Goal: Transaction & Acquisition: Purchase product/service

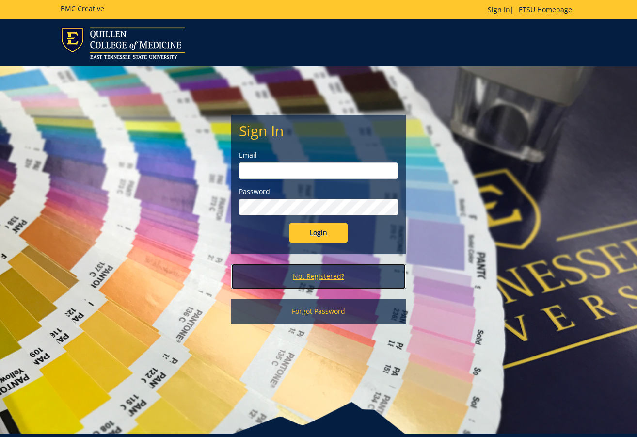
click at [315, 275] on link "Not Registered?" at bounding box center [318, 276] width 175 height 25
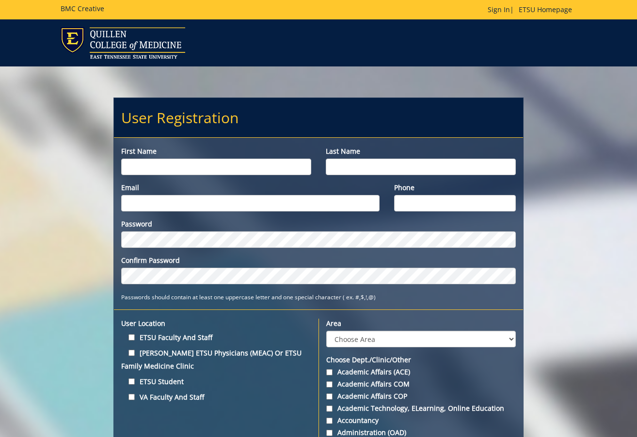
click at [170, 161] on input "First name" at bounding box center [216, 167] width 190 height 16
type input "Monica"
type input "Williams"
type input "[EMAIL_ADDRESS][DOMAIN_NAME]"
click at [424, 203] on input "Phone" at bounding box center [455, 203] width 122 height 16
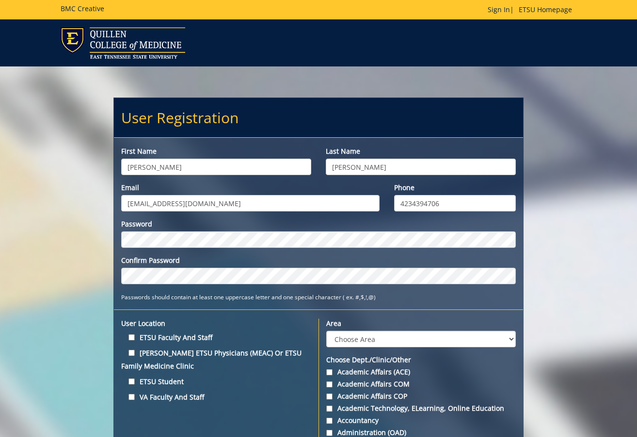
click at [411, 202] on input "4234394706" at bounding box center [455, 203] width 122 height 16
click at [426, 202] on input "423-4394706" at bounding box center [455, 203] width 122 height 16
type input "423-439-4706"
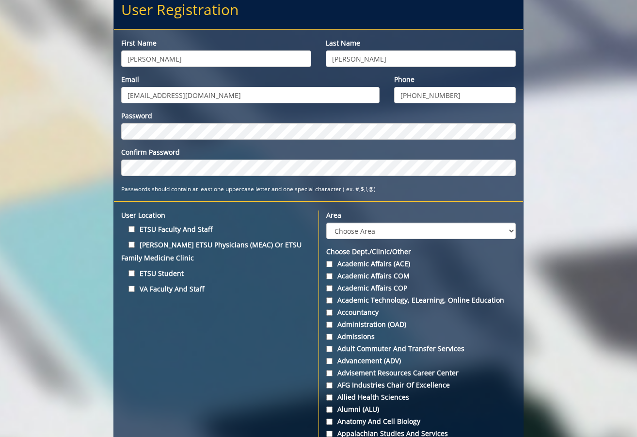
scroll to position [145, 0]
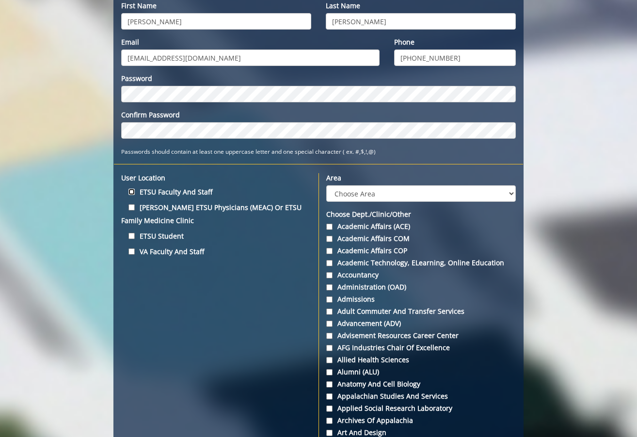
click at [131, 191] on input "ETSU Faculty and Staff" at bounding box center [131, 192] width 6 height 6
checkbox input "true"
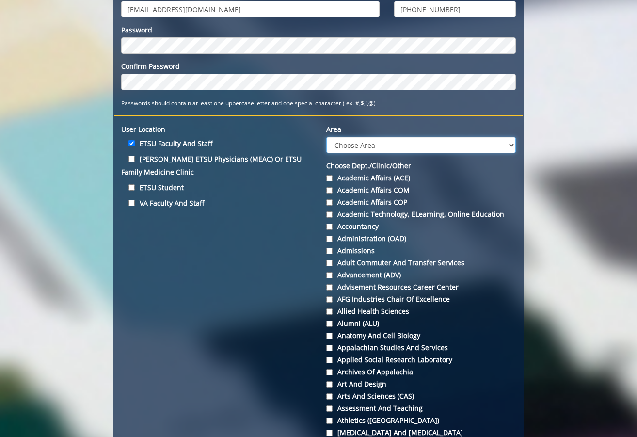
click at [514, 144] on select "Choose Area Administration Advancement (ADM) BucSports Business & Finance Clemm…" at bounding box center [421, 145] width 190 height 16
select select "10"
click at [326, 137] on select "Choose Area Administration Advancement (ADM) BucSports Business & Finance Clemm…" at bounding box center [421, 145] width 190 height 16
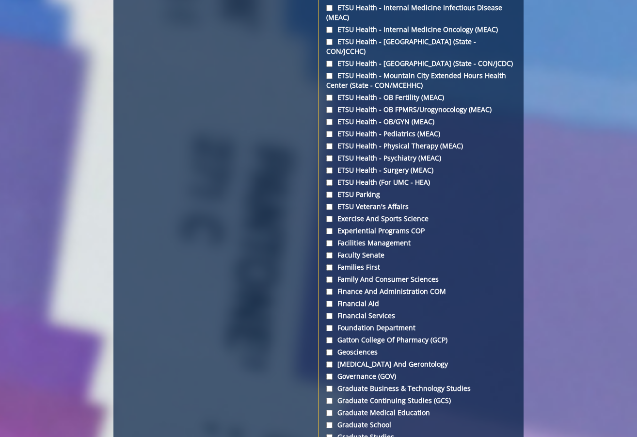
scroll to position [1697, 0]
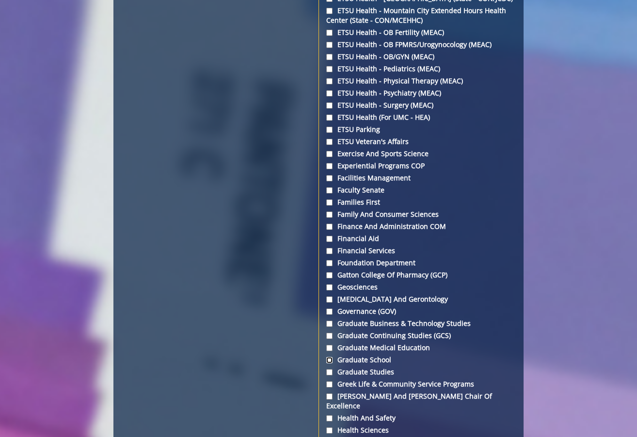
click at [330, 357] on input "Graduate School" at bounding box center [329, 360] width 6 height 6
checkbox input "true"
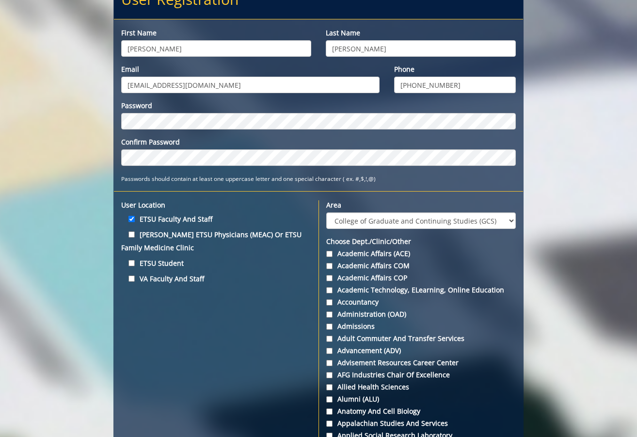
scroll to position [69, 0]
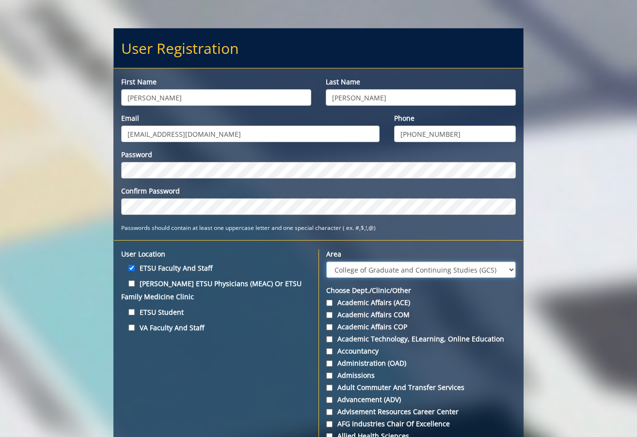
click at [513, 270] on select "Choose Area Administration Advancement (ADM) BucSports Business & Finance Clemm…" at bounding box center [421, 269] width 190 height 16
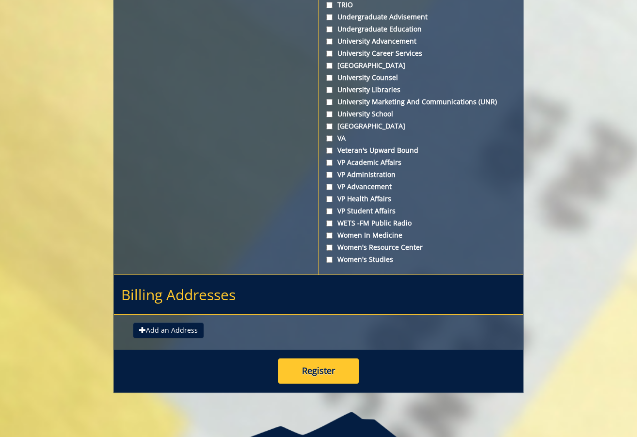
scroll to position [3608, 0]
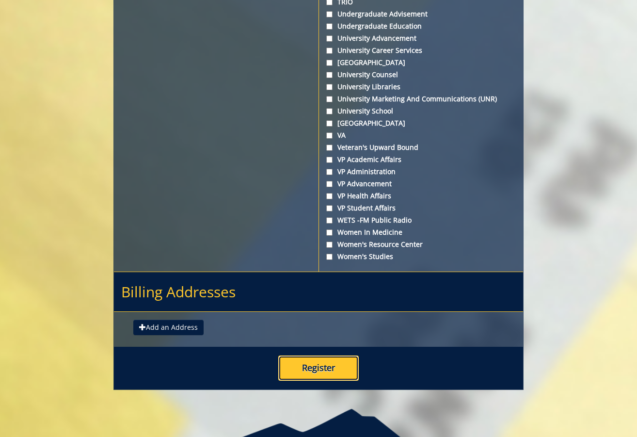
click at [313, 355] on button "Register" at bounding box center [318, 367] width 80 height 25
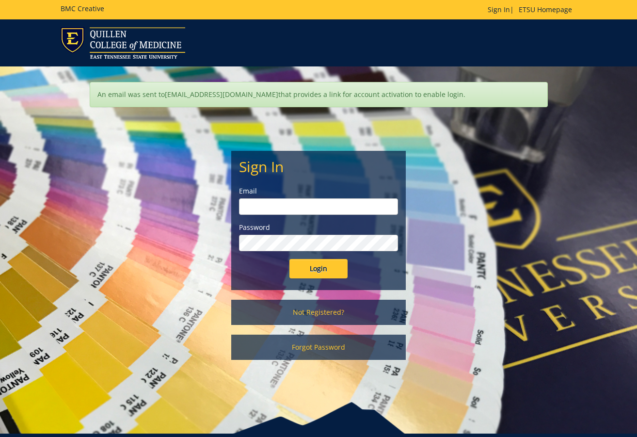
click at [328, 200] on input "email" at bounding box center [318, 206] width 159 height 16
type input "williamsmd6@etsu.edu"
click at [318, 271] on input "Login" at bounding box center [318, 268] width 58 height 19
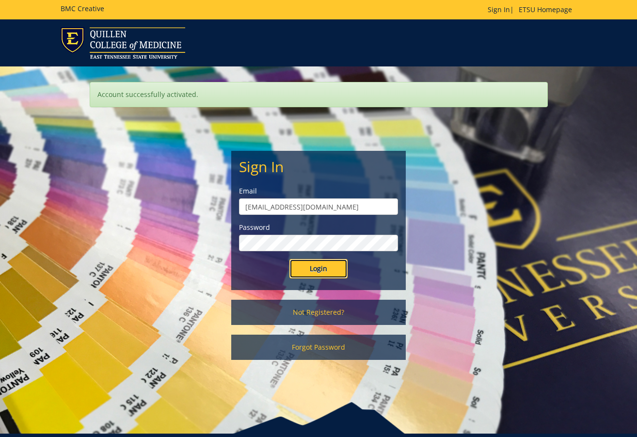
click at [319, 269] on input "Login" at bounding box center [318, 268] width 58 height 19
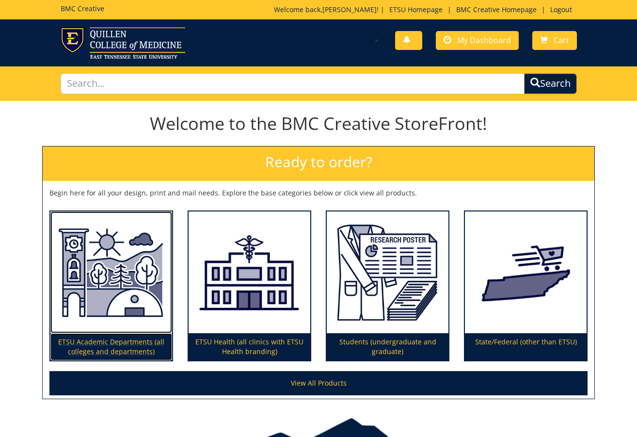
click at [88, 307] on img at bounding box center [111, 272] width 122 height 122
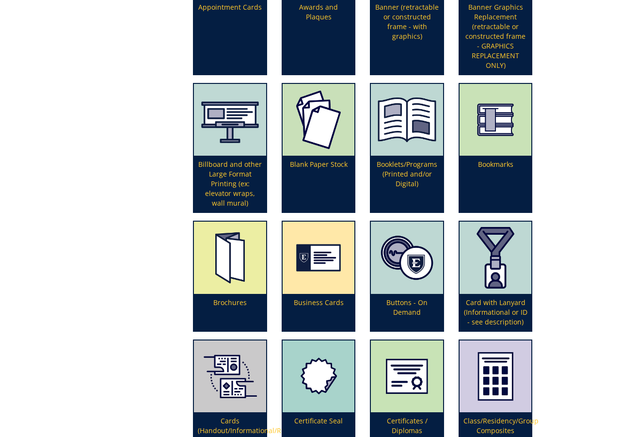
scroll to position [388, 0]
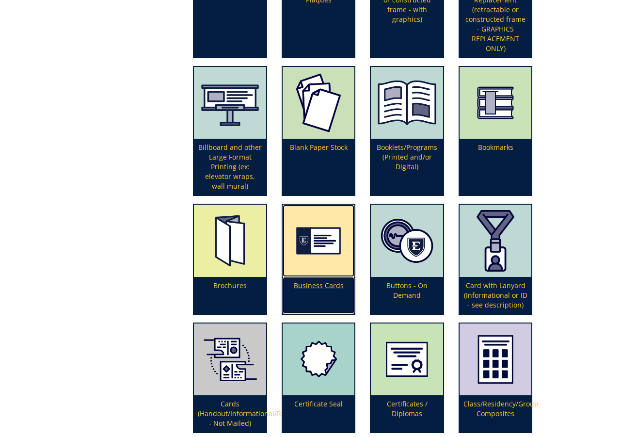
click at [303, 281] on p "Business Cards" at bounding box center [319, 295] width 72 height 37
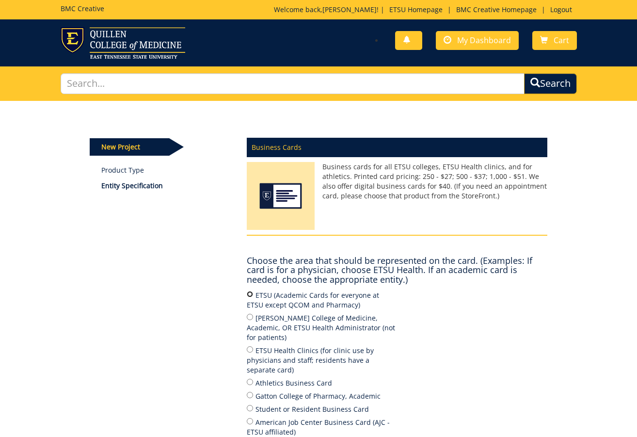
click at [252, 294] on input "ETSU (Academic Cards for everyone at ETSU except QCOM and Pharmacy)" at bounding box center [250, 294] width 6 height 6
radio input "true"
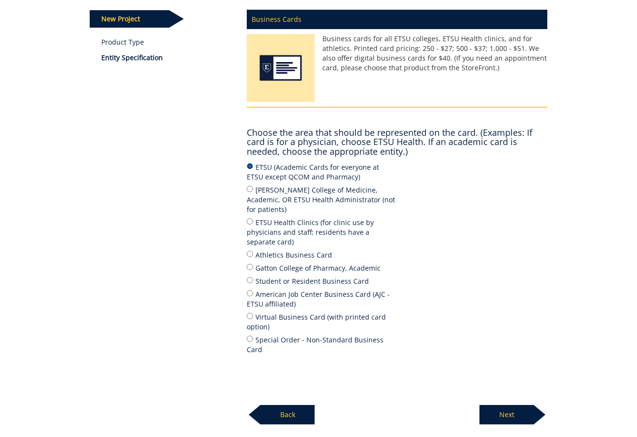
scroll to position [145, 0]
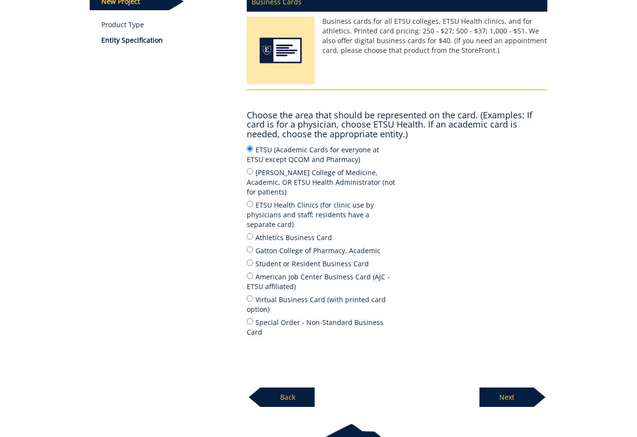
click at [514, 387] on p "Next" at bounding box center [506, 396] width 54 height 19
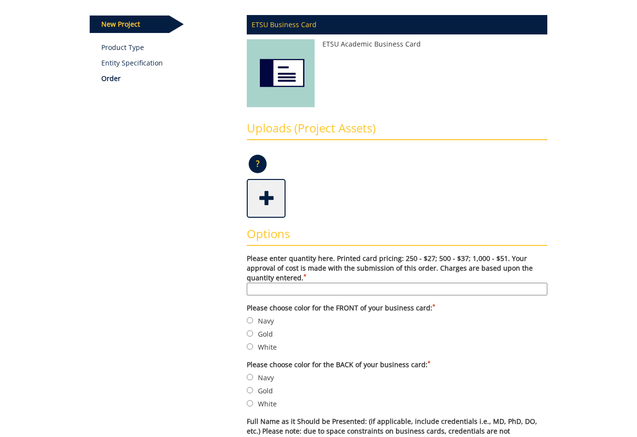
scroll to position [145, 0]
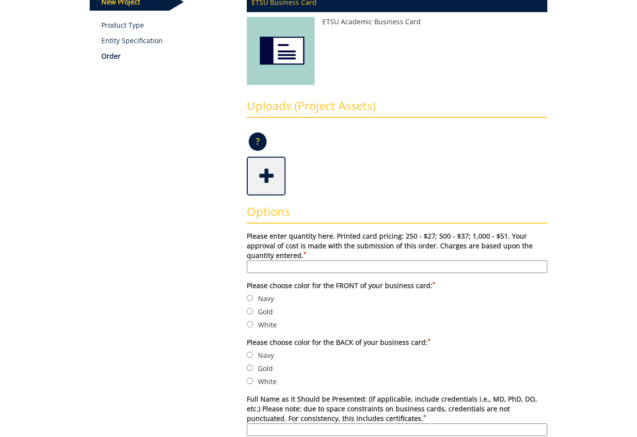
click at [415, 268] on input "Please enter quantity here. Printed card pricing: 250 - $27; 500 - $37; 1,000 -…" at bounding box center [397, 266] width 301 height 13
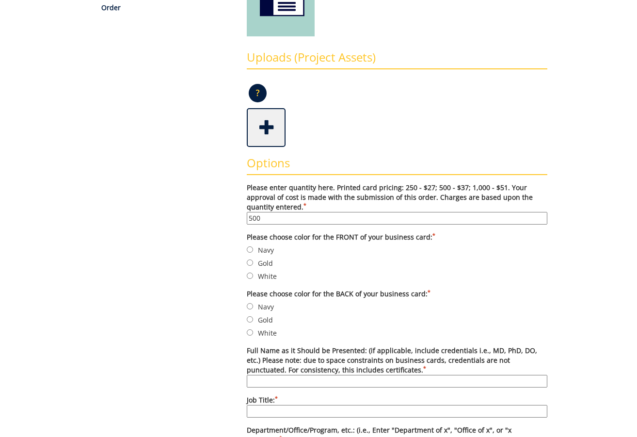
type input "500"
click at [250, 276] on input "White" at bounding box center [250, 275] width 6 height 6
radio input "true"
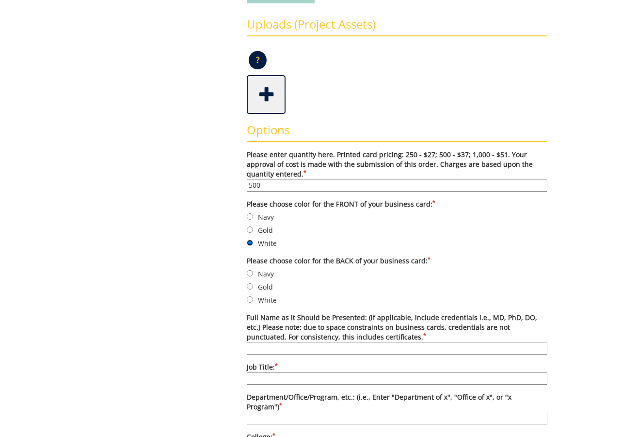
scroll to position [242, 0]
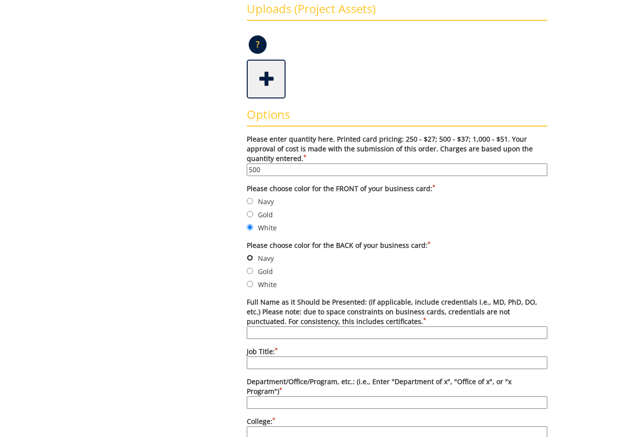
click at [253, 255] on input "Navy" at bounding box center [250, 258] width 6 height 6
radio input "true"
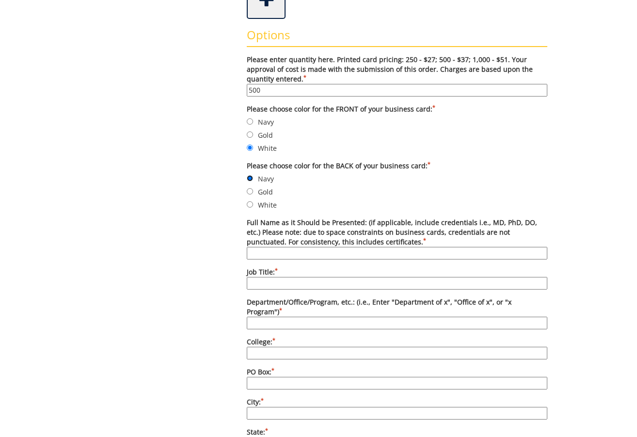
scroll to position [339, 0]
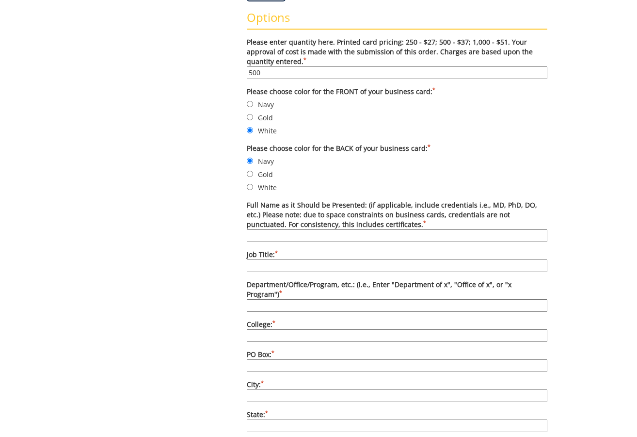
click at [387, 234] on input "Full Name as it Should be Presented: (if applicable, include credentials i.e., …" at bounding box center [397, 235] width 301 height 13
type input "[PERSON_NAME]"
click at [318, 266] on input "Job Title: *" at bounding box center [397, 265] width 301 height 13
type input "Executive Aide 2"
click at [325, 299] on input "Department/Office/Program, etc.: (i.e., Enter "Department of x", "Office of x",…" at bounding box center [397, 305] width 301 height 13
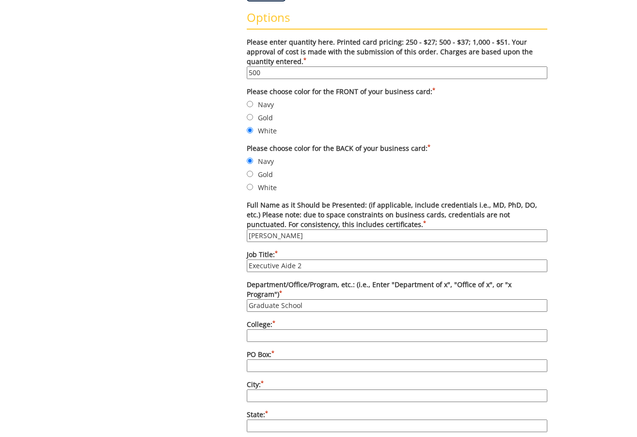
type input "Graduate School"
type input "[GEOGRAPHIC_DATA][US_STATE]"
click at [601, 184] on div "Some kind of message here. New Project Product Type Entity Specification Order …" at bounding box center [318, 323] width 567 height 1125
click at [319, 299] on input "Graduate School" at bounding box center [397, 305] width 301 height 13
click at [372, 329] on input "[GEOGRAPHIC_DATA][US_STATE]" at bounding box center [397, 335] width 301 height 13
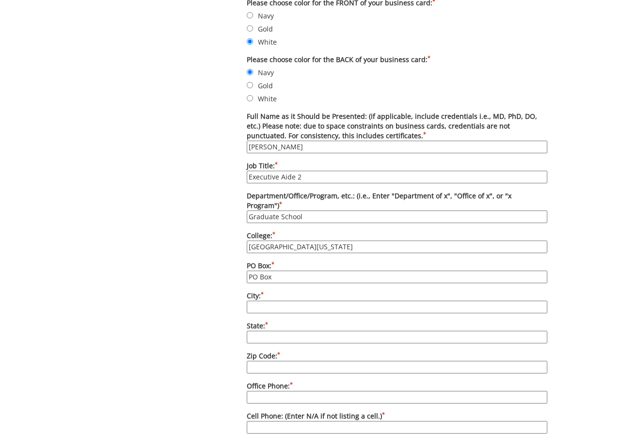
scroll to position [436, 0]
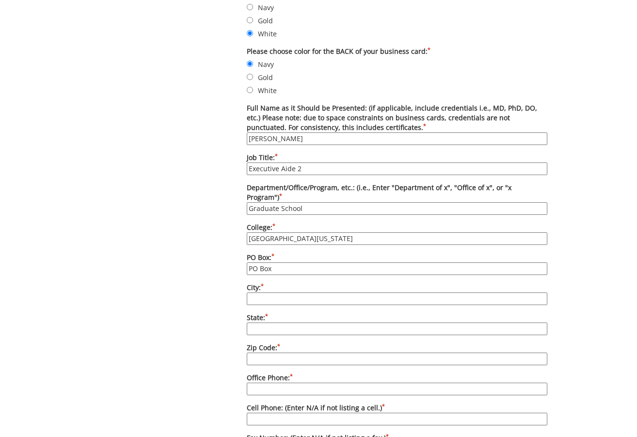
click at [287, 262] on input "PO Box" at bounding box center [397, 268] width 301 height 13
type input "PO Box 70720"
type input "[GEOGRAPHIC_DATA]"
type input "TN"
type input "37614-1710"
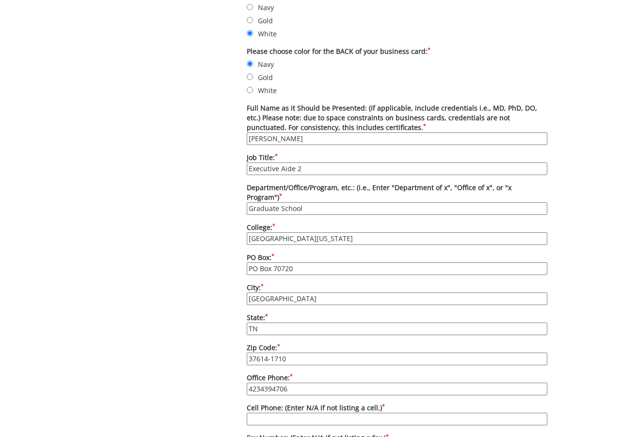
click at [259, 383] on input "4234394706" at bounding box center [397, 389] width 301 height 13
click at [272, 383] on input "423-4394706" at bounding box center [397, 389] width 301 height 13
click at [276, 383] on input "423-4394706" at bounding box center [397, 389] width 301 height 13
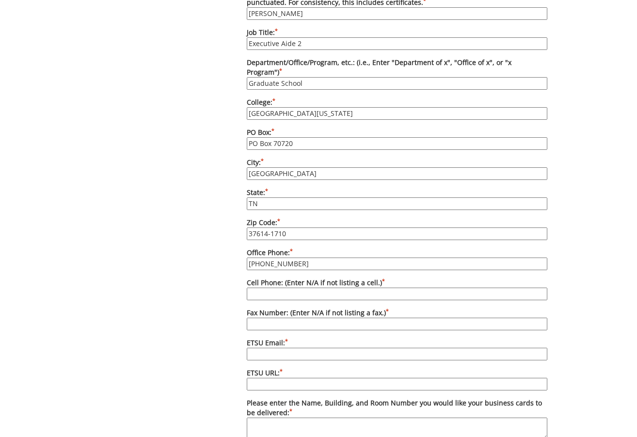
scroll to position [630, 0]
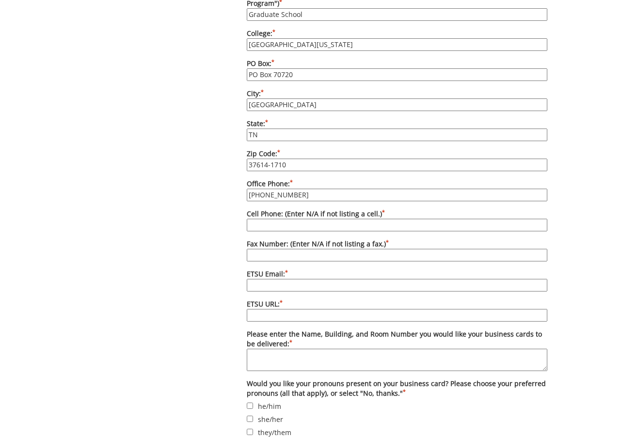
type input "[PHONE_NUMBER]"
click at [286, 219] on input "Cell Phone: (Enter N/A if not listing a cell.) *" at bounding box center [397, 225] width 301 height 13
type input "N/A"
click at [297, 249] on input "Fax Number: (Enter N/A if not listing a fax.) *" at bounding box center [397, 255] width 301 height 13
type input "N/A"
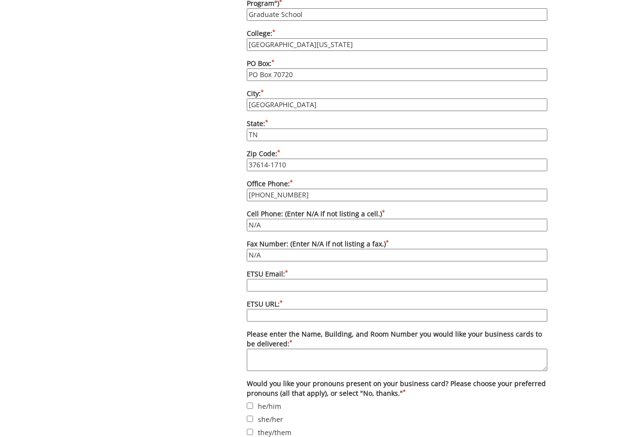
click at [281, 279] on input "ETSU Email: *" at bounding box center [397, 285] width 301 height 13
type input "[EMAIL_ADDRESS][DOMAIN_NAME]"
click at [288, 309] on input "ETSU URL: *" at bounding box center [397, 315] width 301 height 13
type input "[DOMAIN_NAME]"
click at [301, 349] on textarea "Please enter the Name, Building, and Room Number you would like your business c…" at bounding box center [397, 360] width 301 height 22
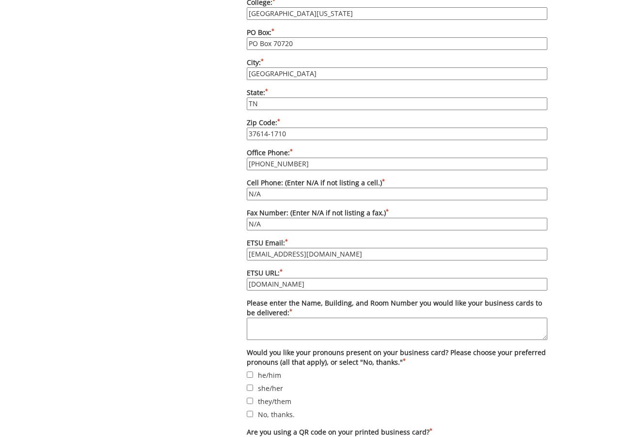
scroll to position [679, 0]
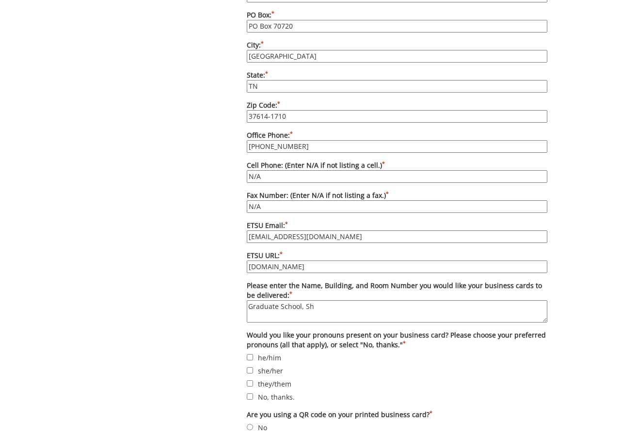
click at [322, 300] on textarea "Graduate School, Sh" at bounding box center [397, 311] width 301 height 22
click at [319, 300] on textarea "[GEOGRAPHIC_DATA], [GEOGRAPHIC_DATA]" at bounding box center [397, 311] width 301 height 22
click at [322, 300] on textarea "[GEOGRAPHIC_DATA], [GEOGRAPHIC_DATA]" at bounding box center [397, 311] width 301 height 22
click at [365, 300] on textarea "[GEOGRAPHIC_DATA], [PERSON_NAME][GEOGRAPHIC_DATA]" at bounding box center [397, 311] width 301 height 22
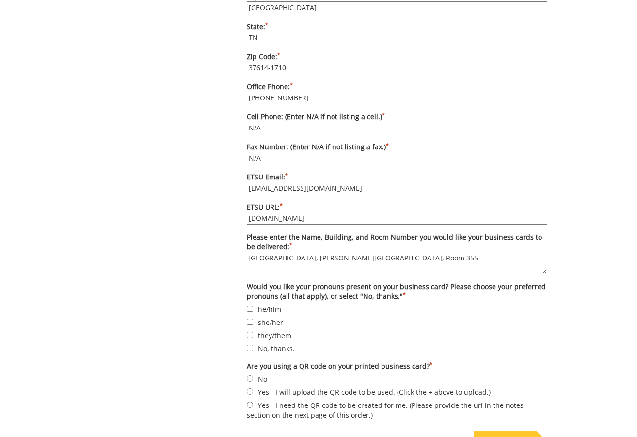
scroll to position [776, 0]
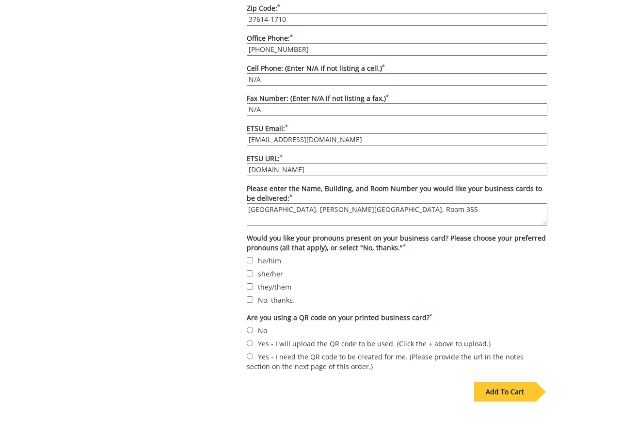
type textarea "[GEOGRAPHIC_DATA], [PERSON_NAME][GEOGRAPHIC_DATA], Room 355"
click at [248, 270] on input "she/her" at bounding box center [250, 273] width 6 height 6
checkbox input "true"
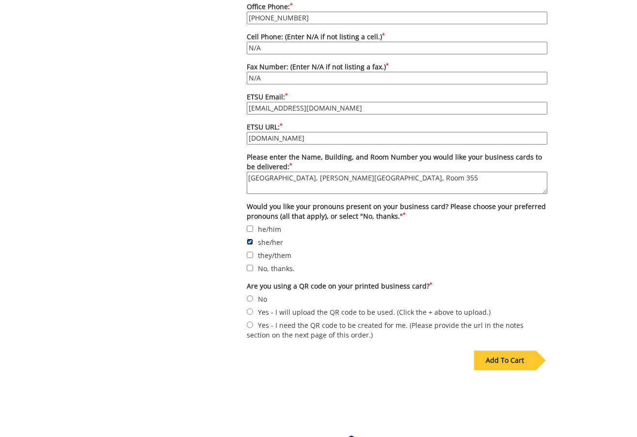
scroll to position [824, 0]
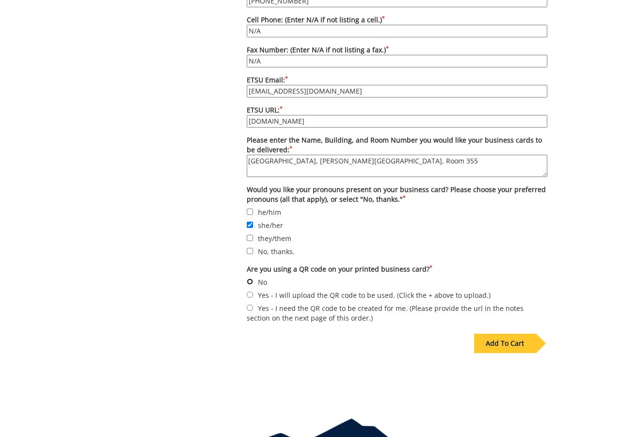
click at [250, 278] on input "No" at bounding box center [250, 281] width 6 height 6
radio input "true"
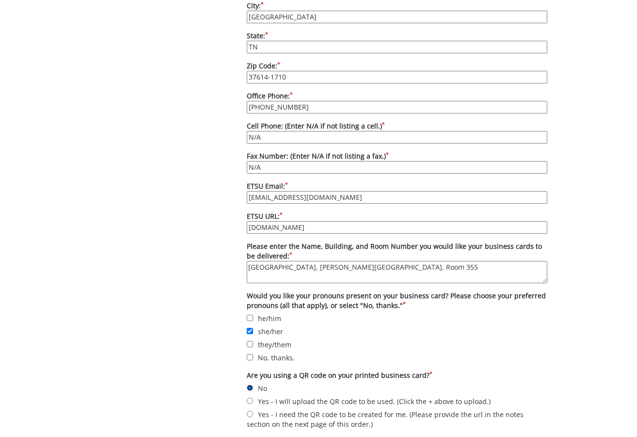
scroll to position [630, 0]
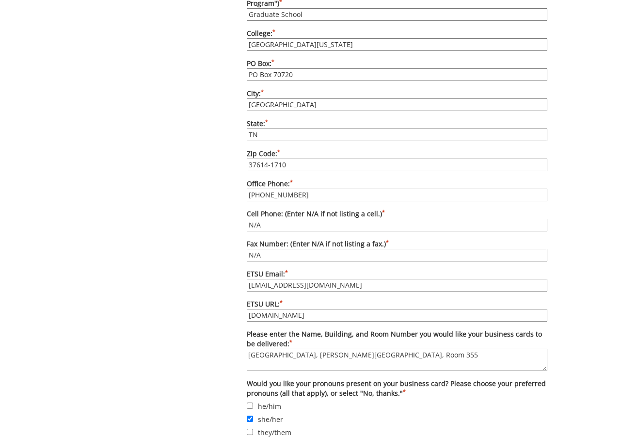
click at [304, 309] on input "[DOMAIN_NAME]" at bounding box center [397, 315] width 301 height 13
click at [314, 309] on input "[DOMAIN_NAME][URL]" at bounding box center [397, 315] width 301 height 13
click at [339, 309] on input "[DOMAIN_NAME][URL]" at bounding box center [397, 315] width 301 height 13
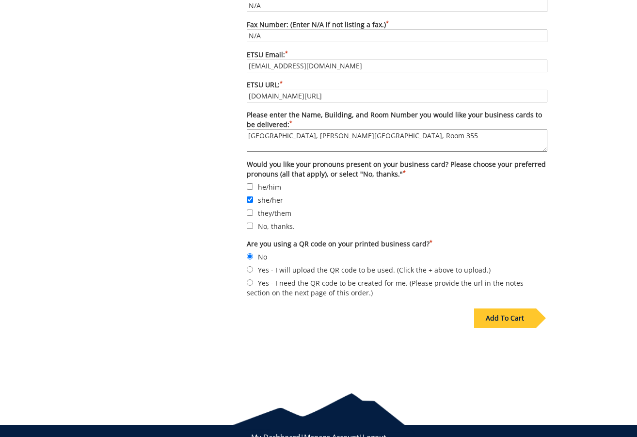
scroll to position [873, 0]
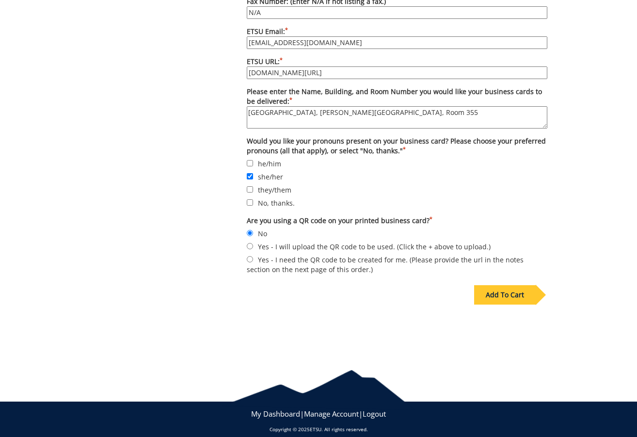
type input "[DOMAIN_NAME][URL]"
click at [518, 285] on div "Add To Cart" at bounding box center [505, 294] width 62 height 19
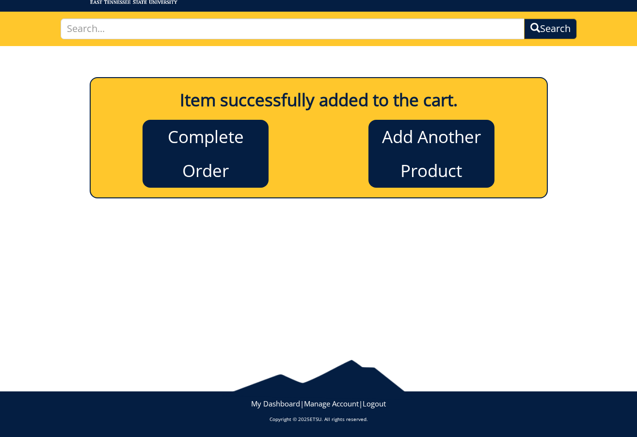
scroll to position [55, 0]
